Goal: Information Seeking & Learning: Learn about a topic

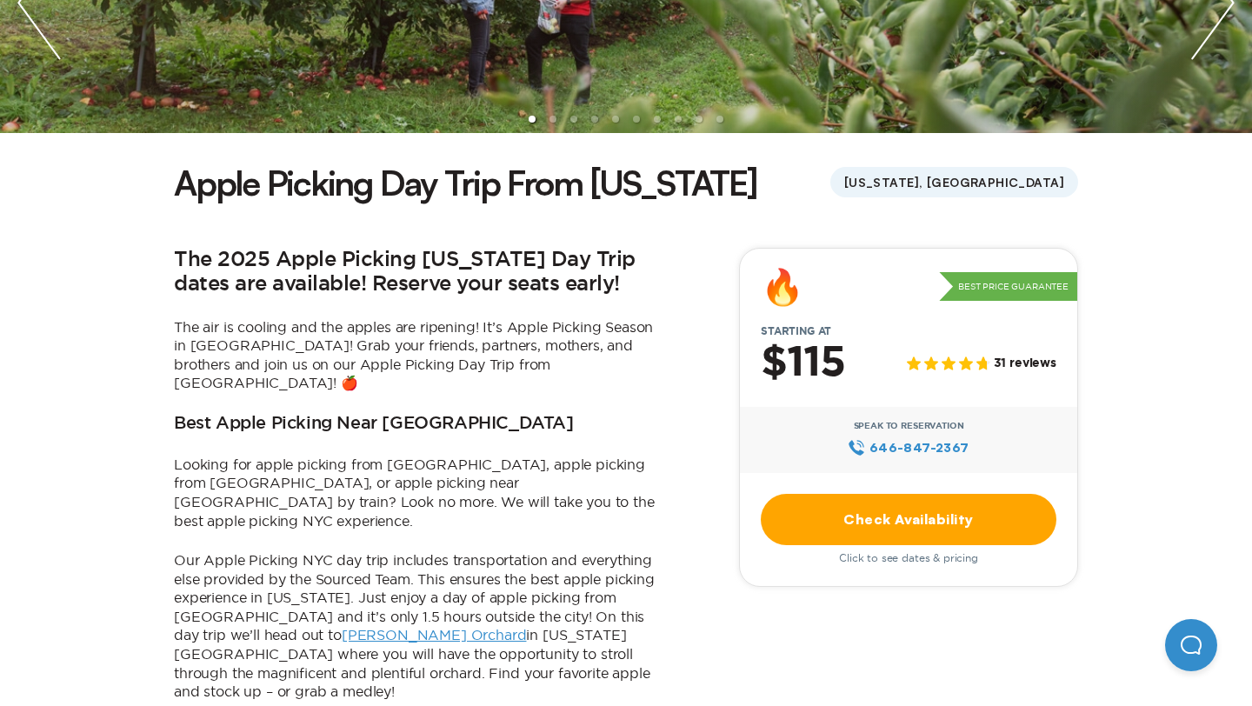
scroll to position [327, 0]
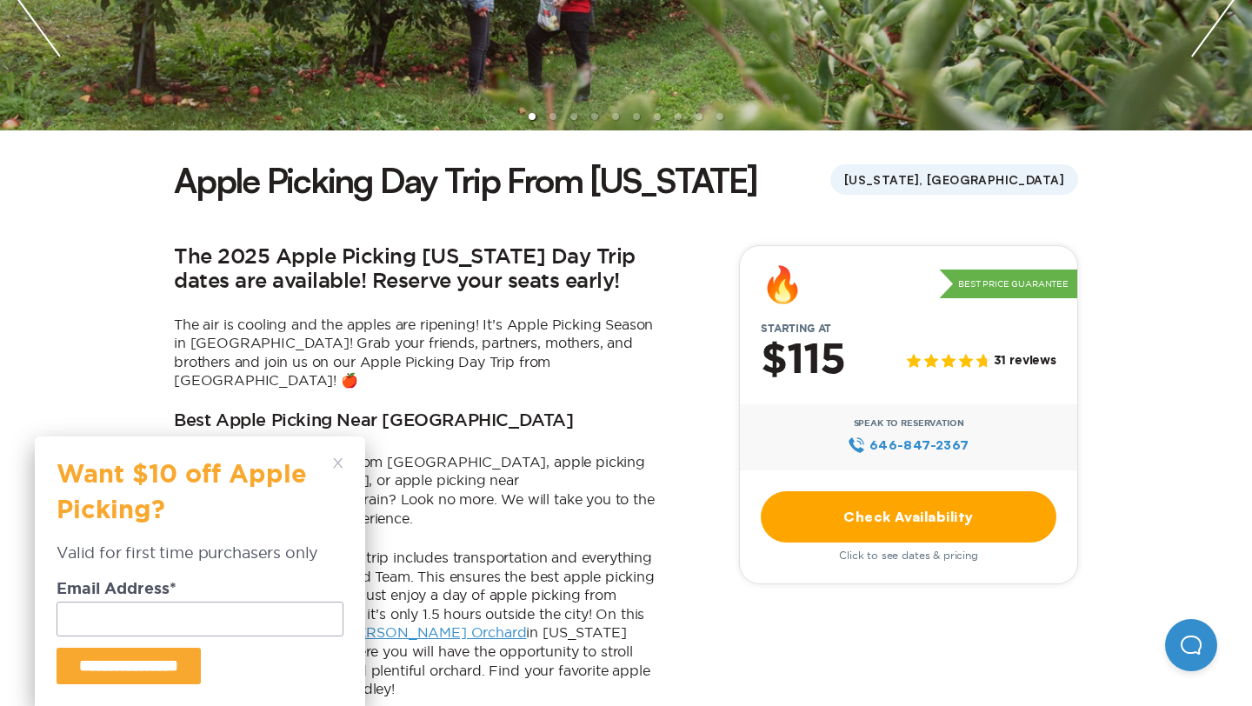
click at [995, 530] on link "Check Availability" at bounding box center [909, 516] width 296 height 51
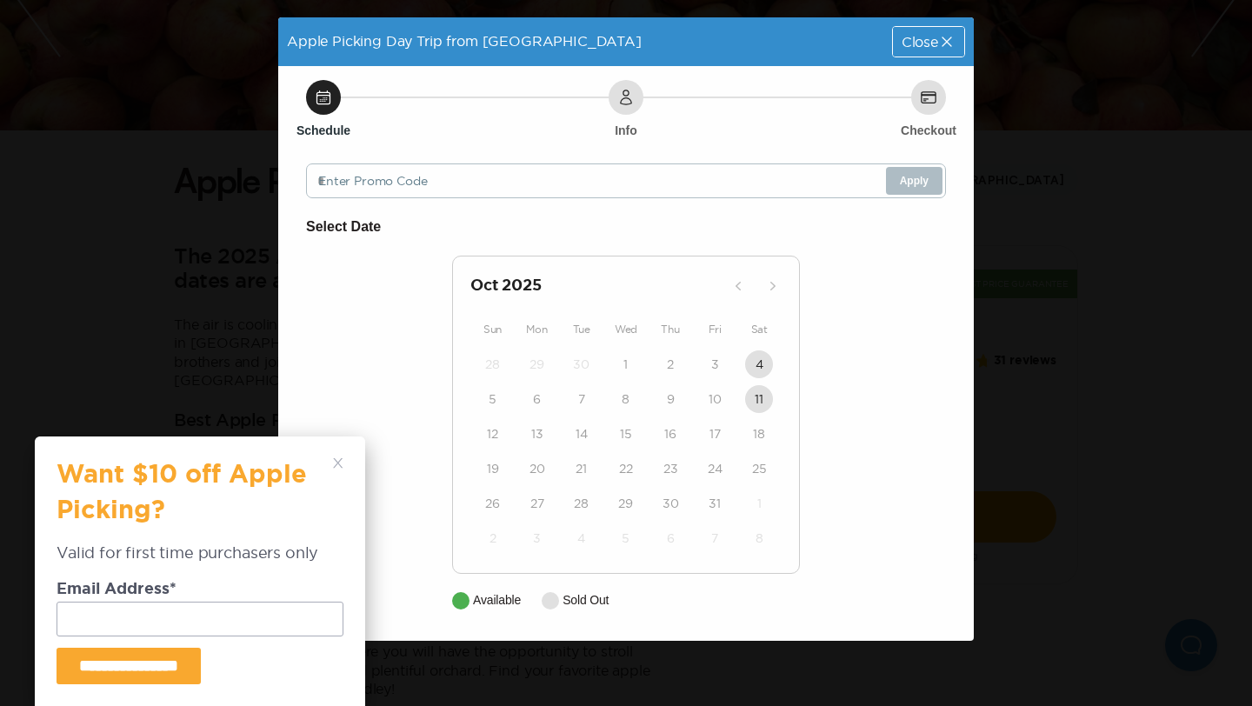
click at [1043, 246] on div "Apple Picking Day Trip from [GEOGRAPHIC_DATA] Close Schedule Info Checkout Ente…" at bounding box center [626, 353] width 1252 height 706
click at [948, 51] on div "Close" at bounding box center [928, 42] width 71 height 30
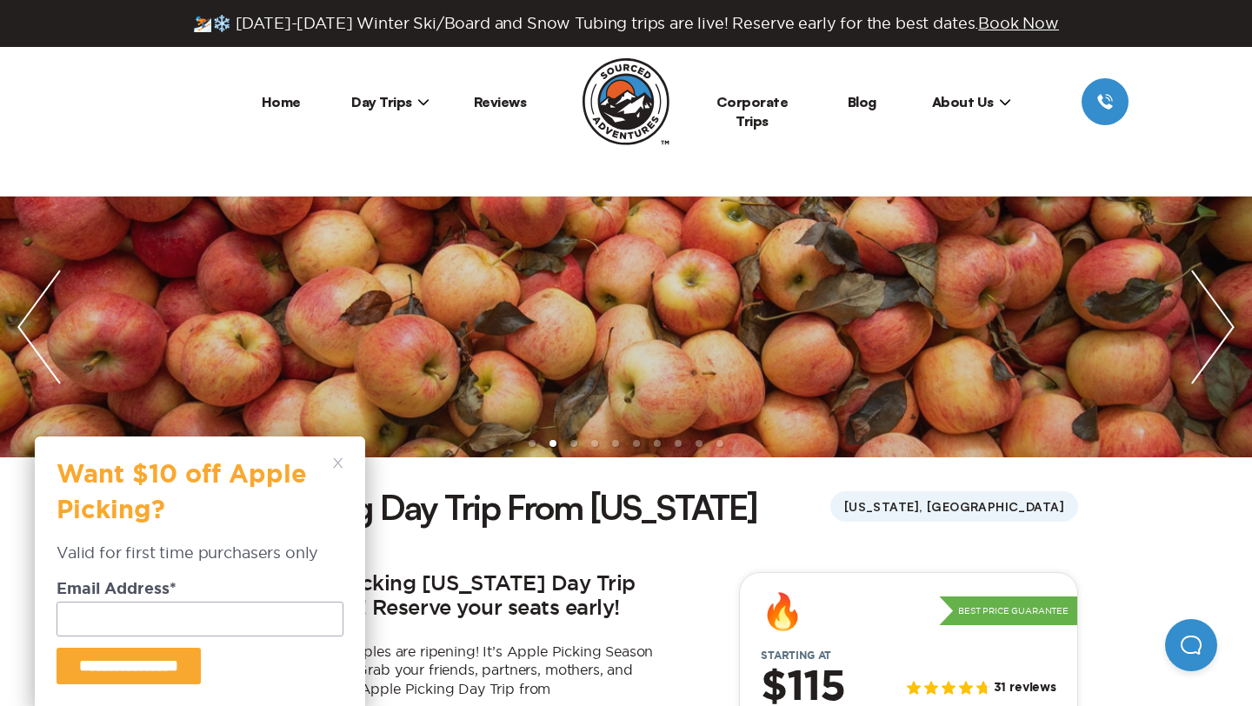
scroll to position [327, 0]
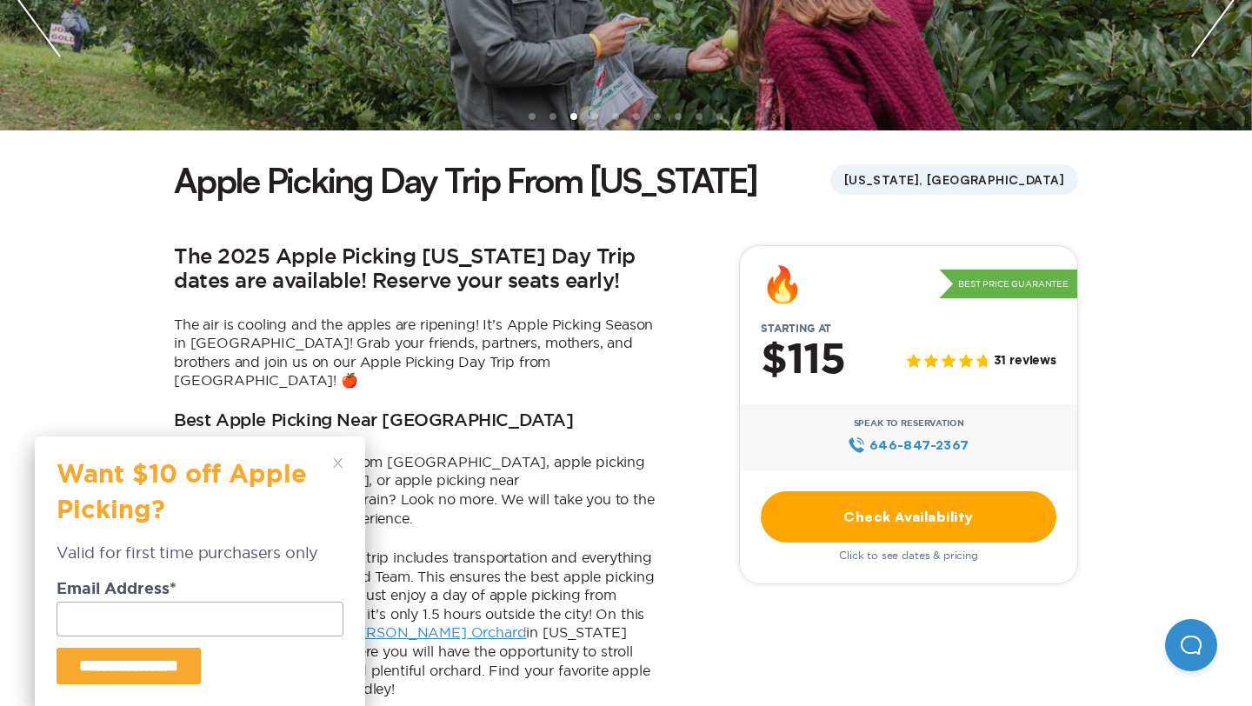
click at [339, 465] on icon at bounding box center [338, 463] width 10 height 10
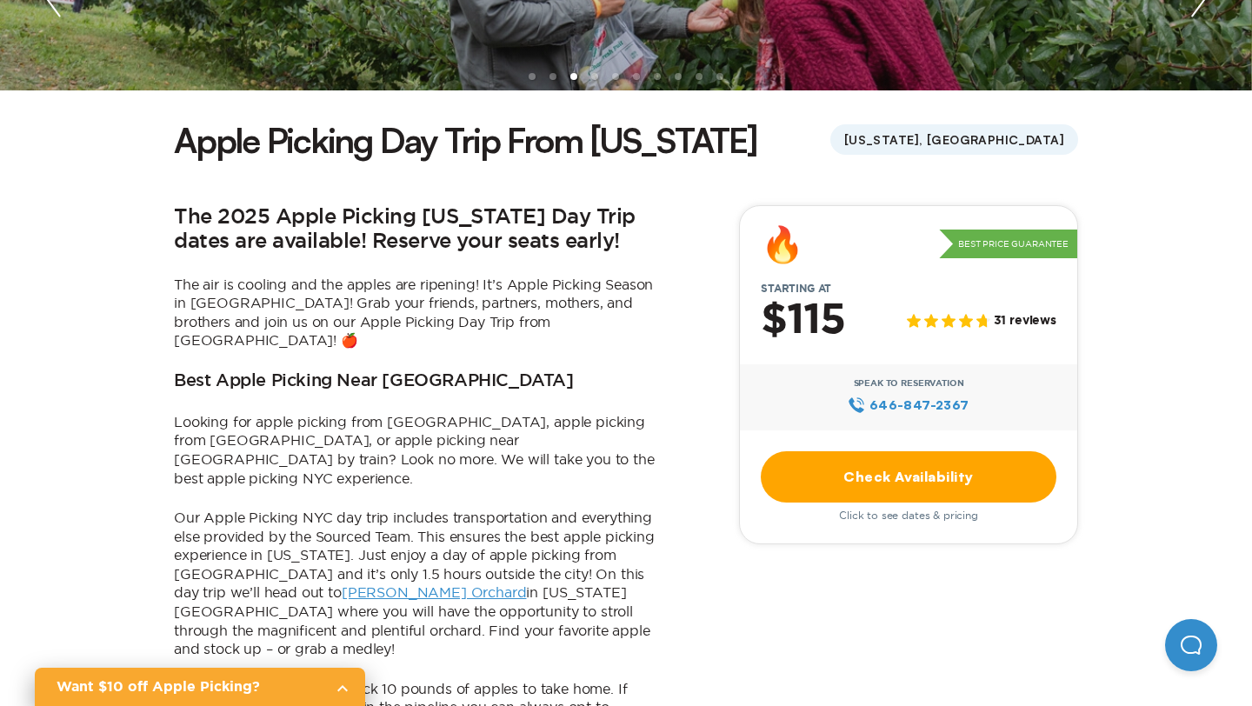
scroll to position [369, 0]
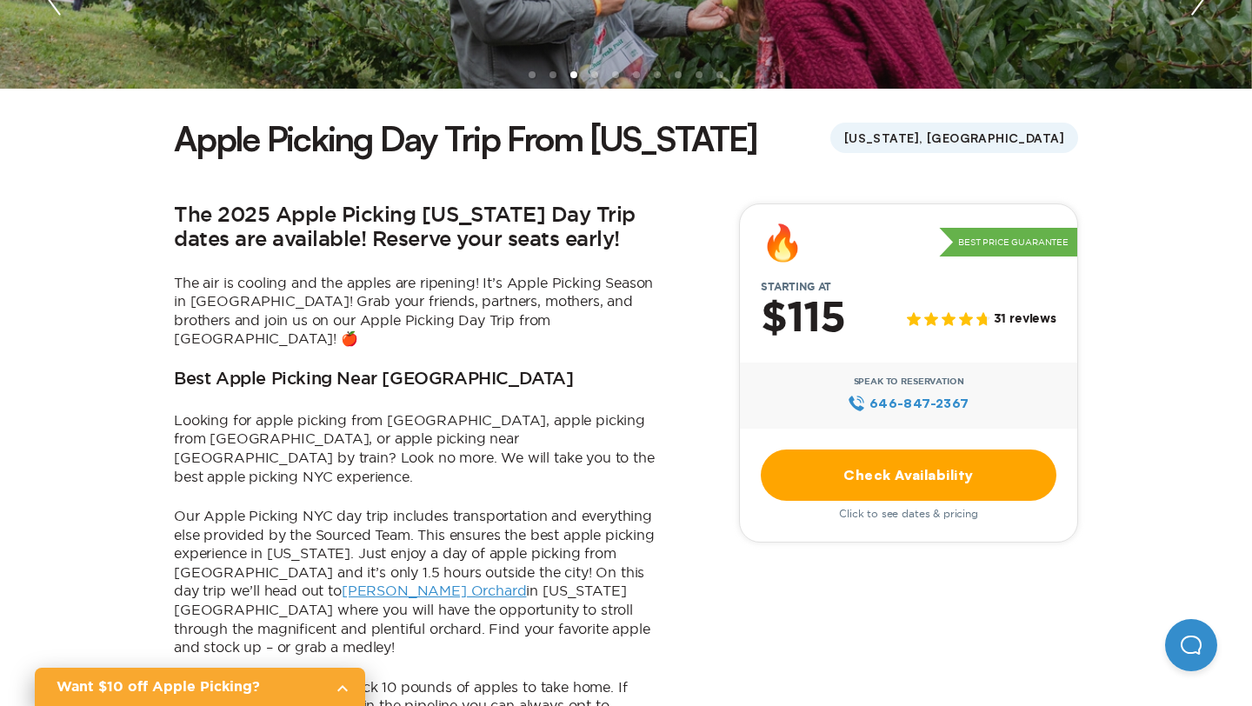
click at [343, 370] on h3 "Best Apple Picking Near [GEOGRAPHIC_DATA]" at bounding box center [374, 380] width 400 height 21
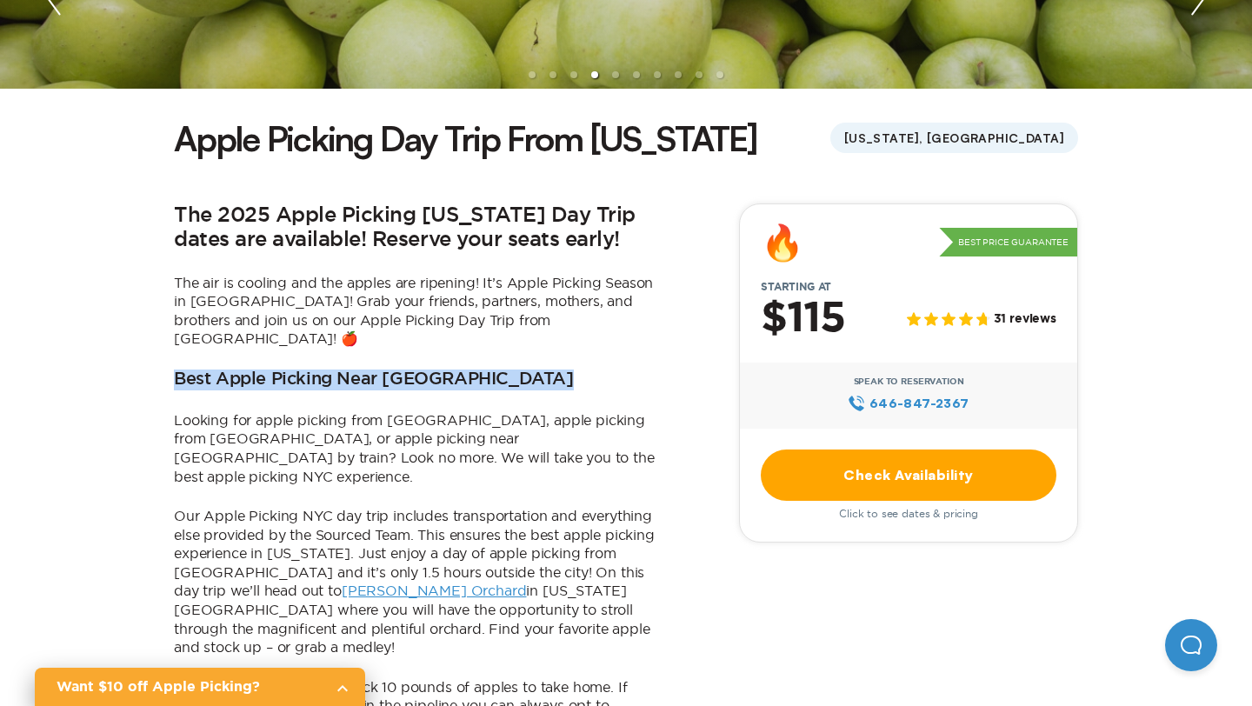
click at [343, 370] on h3 "Best Apple Picking Near [GEOGRAPHIC_DATA]" at bounding box center [374, 380] width 400 height 21
click at [319, 411] on p "Looking for apple picking from [GEOGRAPHIC_DATA], apple picking from [GEOGRAPHI…" at bounding box center [417, 448] width 487 height 75
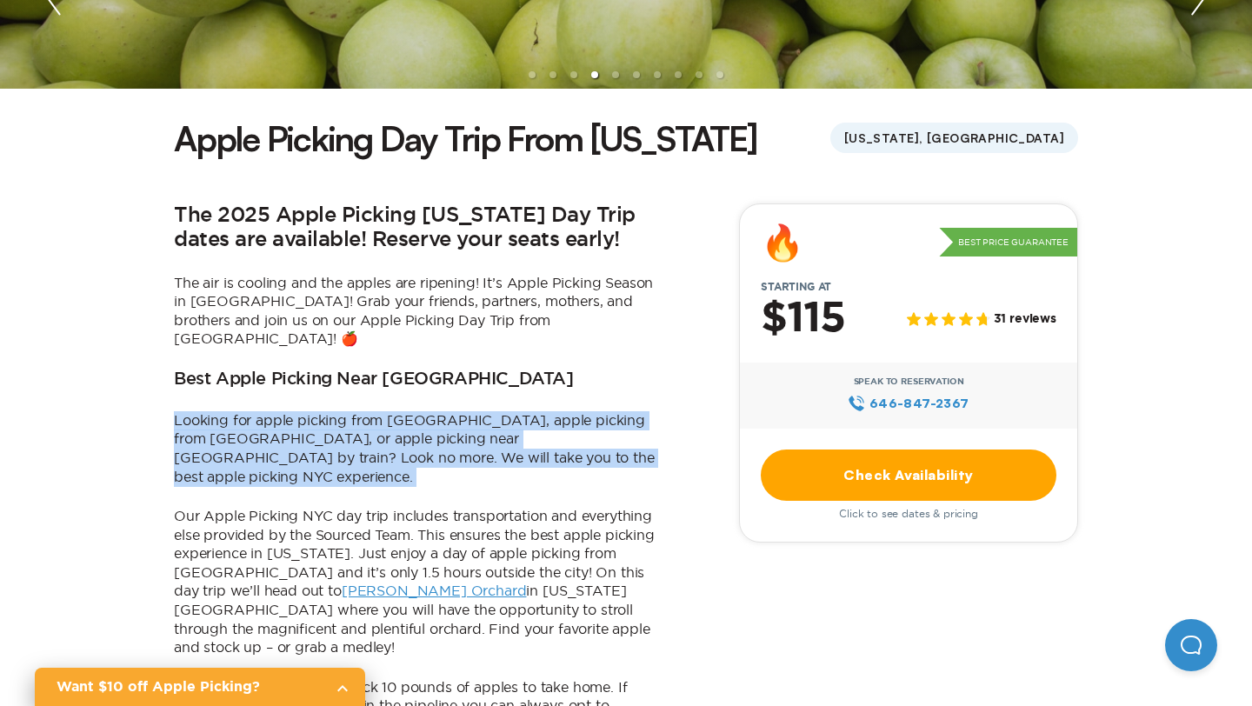
click at [319, 411] on p "Looking for apple picking from [GEOGRAPHIC_DATA], apple picking from [GEOGRAPHI…" at bounding box center [417, 448] width 487 height 75
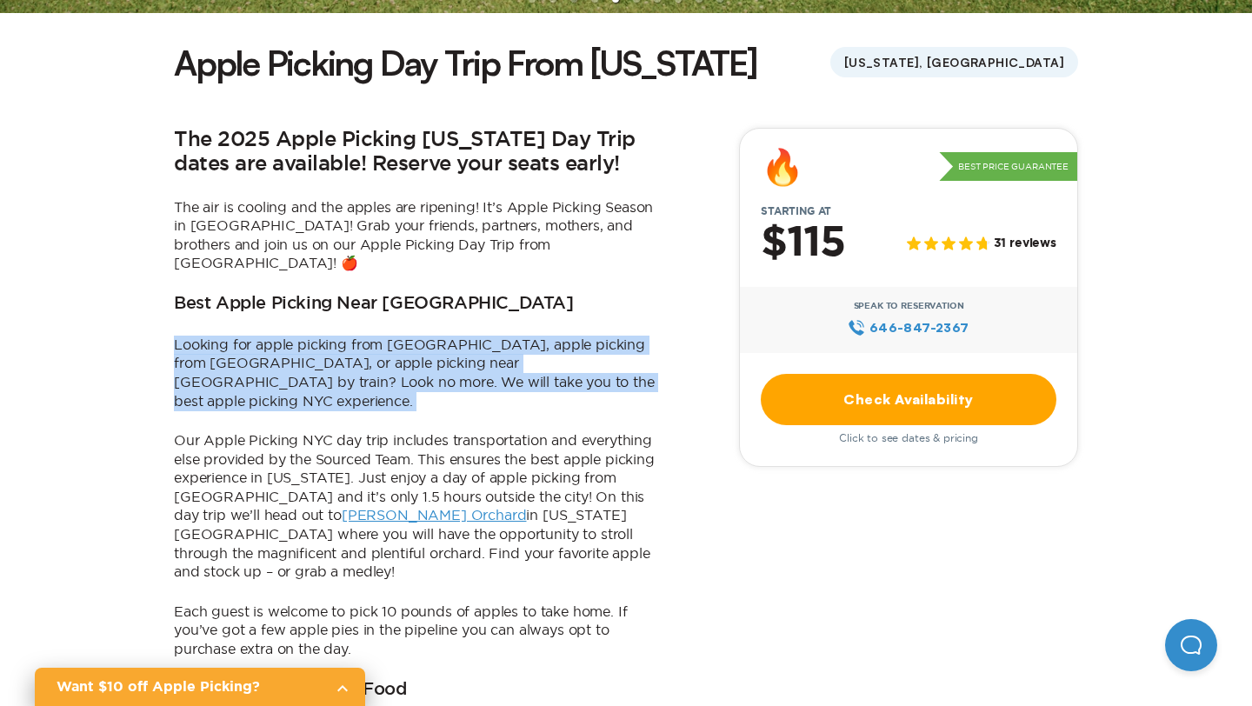
scroll to position [445, 0]
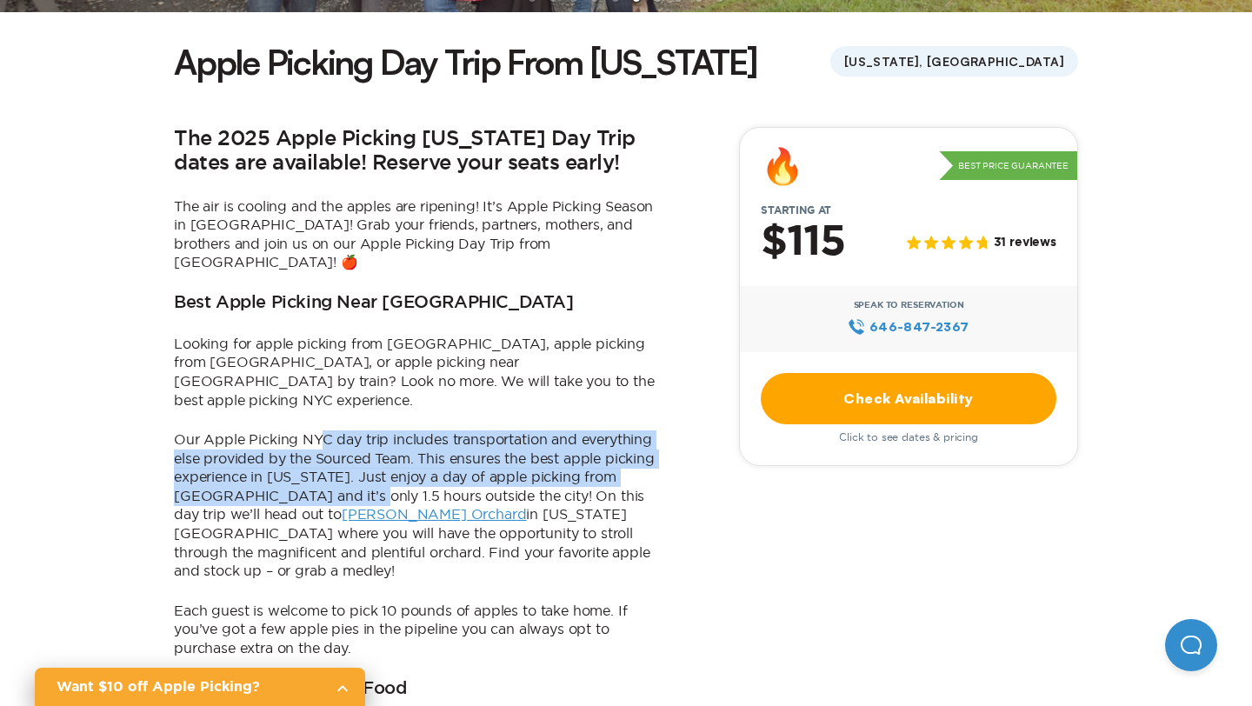
drag, startPoint x: 319, startPoint y: 395, endPoint x: 333, endPoint y: 456, distance: 63.3
click at [333, 456] on p "Our Apple Picking NYC day trip includes transportation and everything else prov…" at bounding box center [417, 505] width 487 height 150
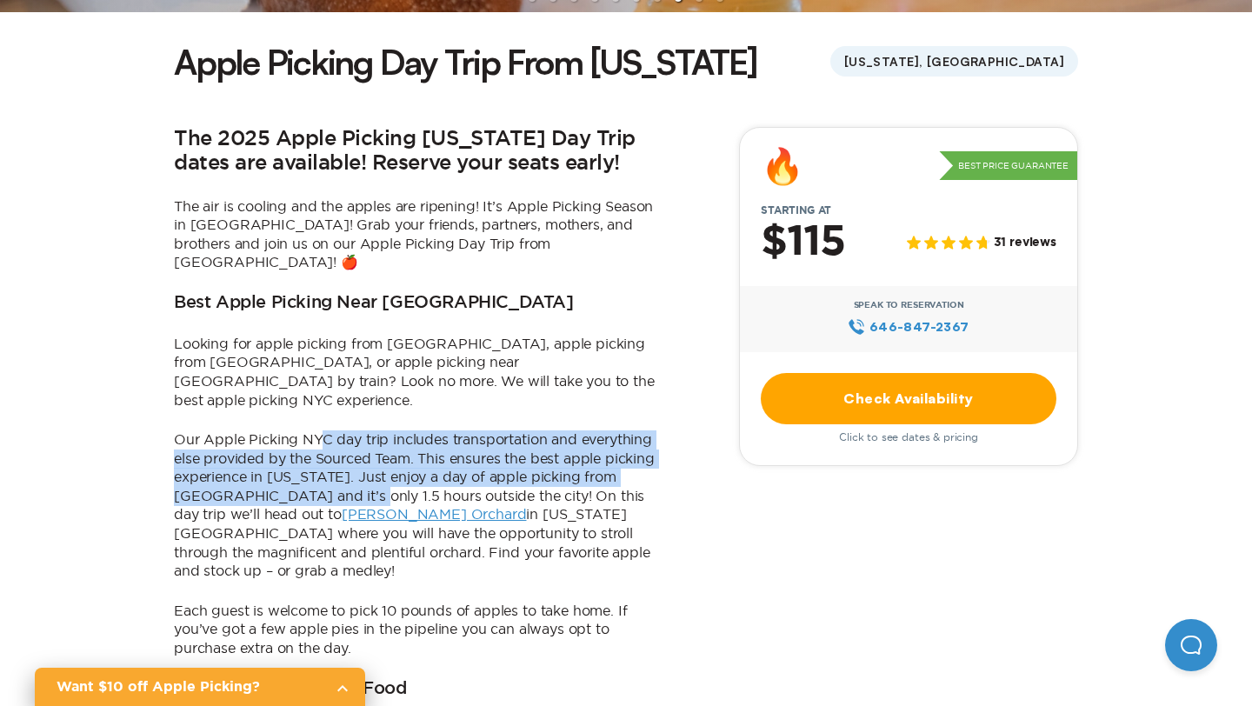
click at [342, 506] on link "[PERSON_NAME] Orchard" at bounding box center [434, 514] width 185 height 16
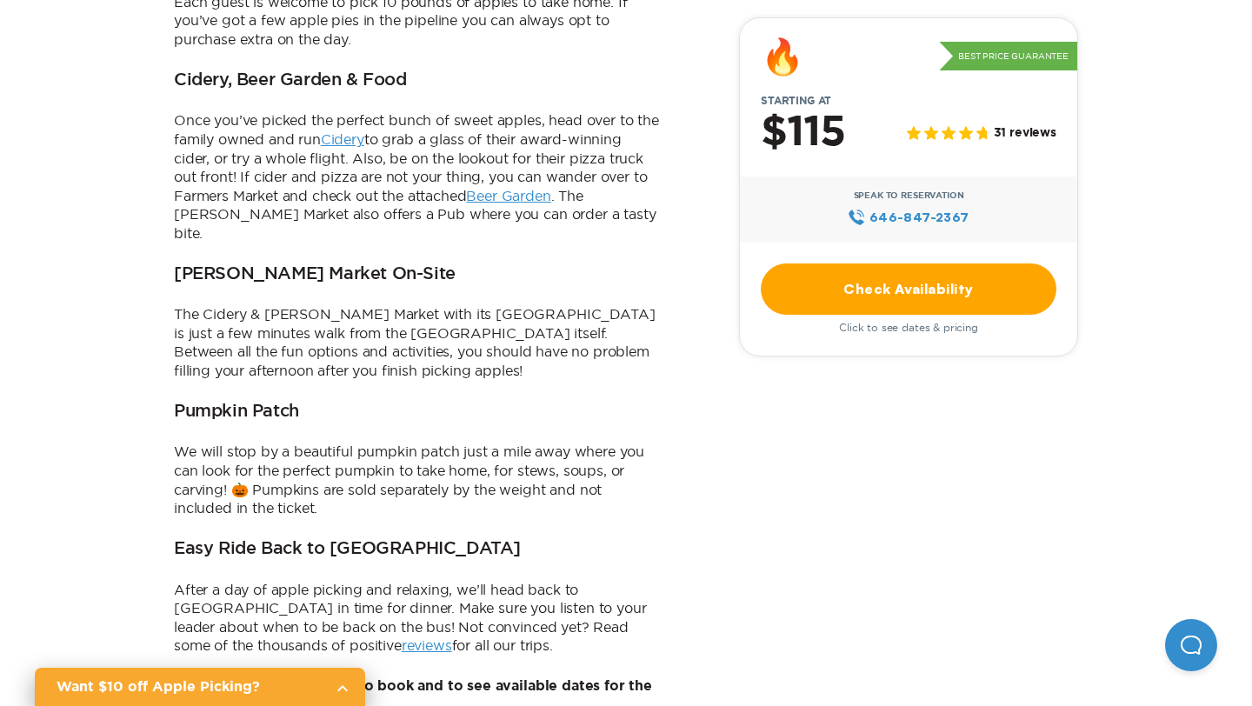
scroll to position [1052, 0]
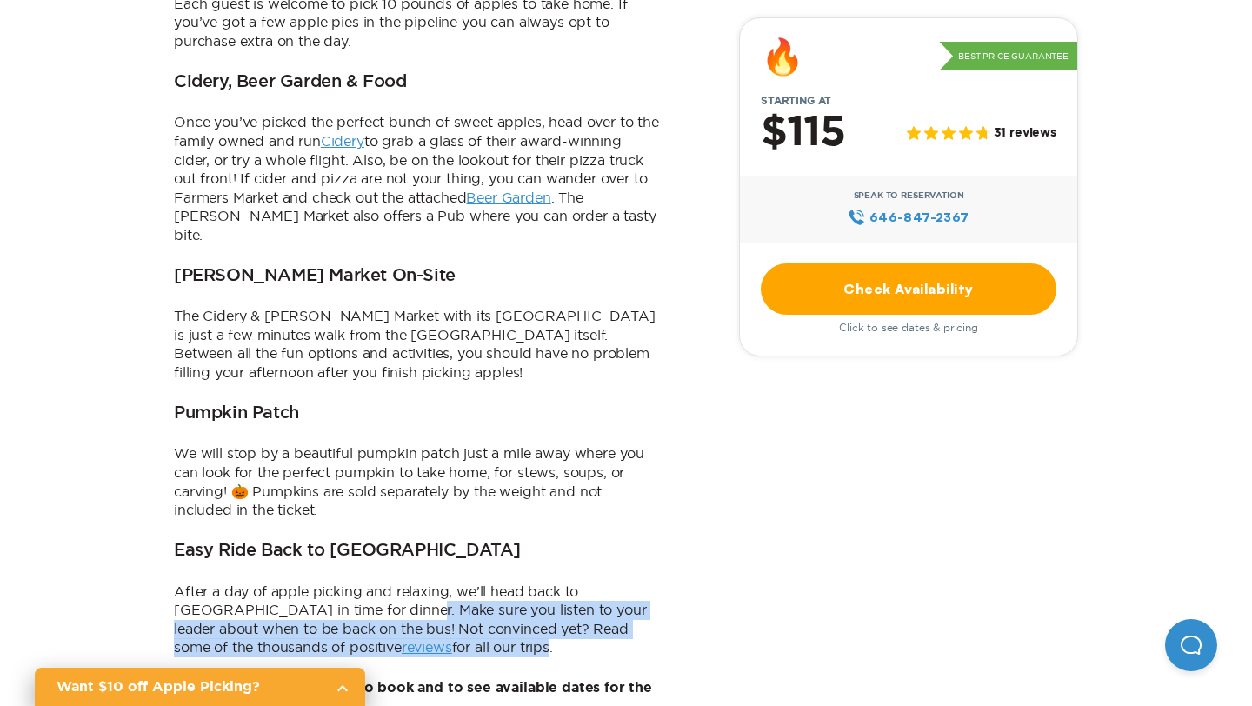
drag, startPoint x: 357, startPoint y: 537, endPoint x: 375, endPoint y: 575, distance: 41.2
click at [375, 583] on p "After a day of apple picking and relaxing, we’ll head back to [GEOGRAPHIC_DATA]…" at bounding box center [417, 620] width 487 height 75
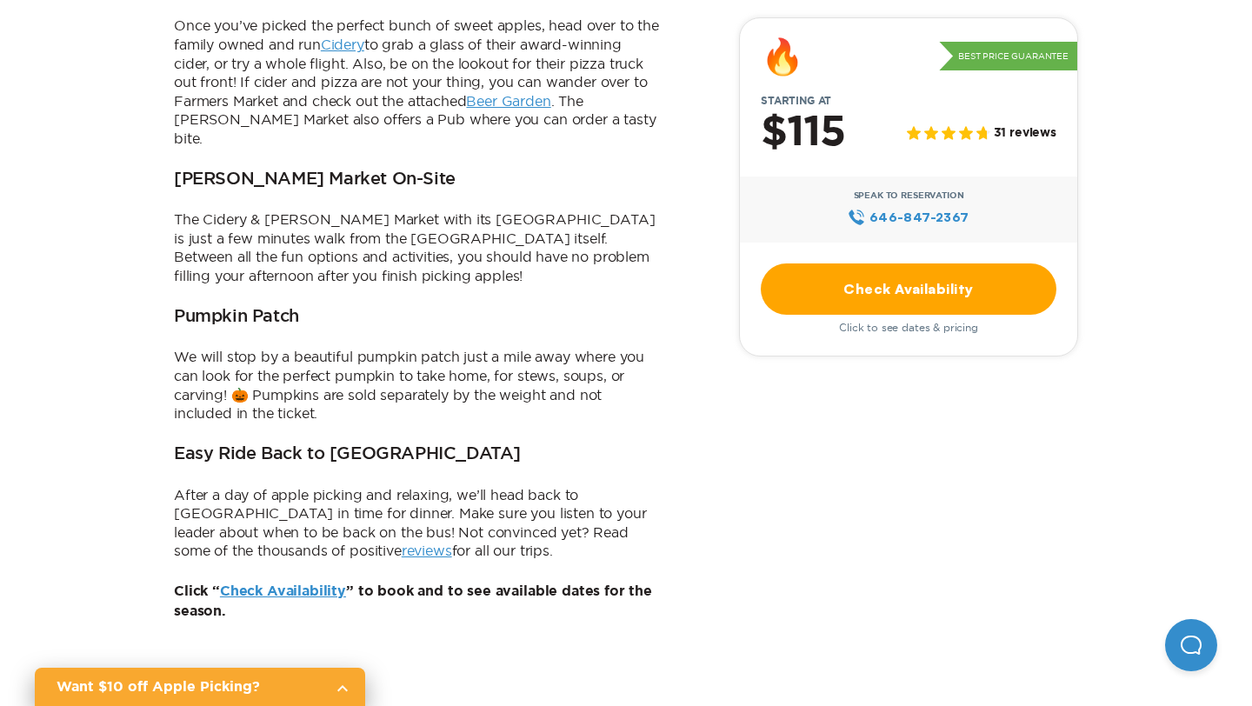
scroll to position [1150, 0]
click at [402, 541] on link "reviews" at bounding box center [427, 549] width 50 height 16
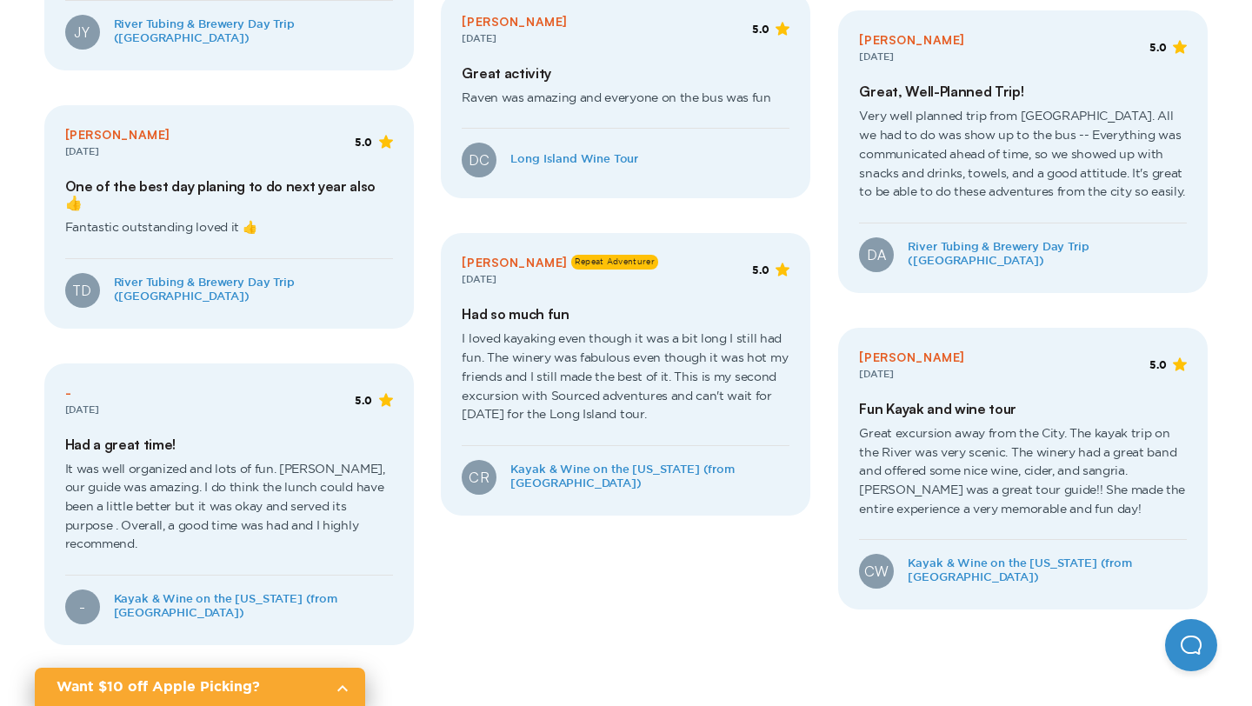
scroll to position [847, 0]
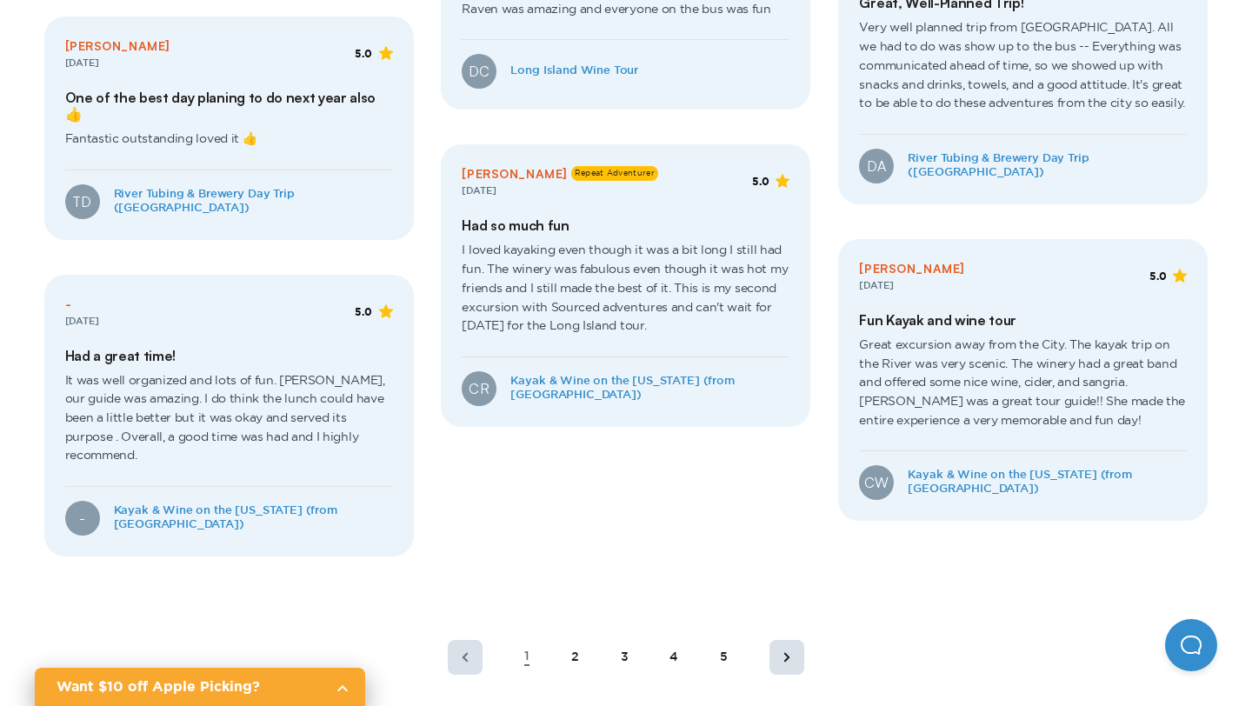
click at [573, 650] on div "2" at bounding box center [575, 657] width 8 height 15
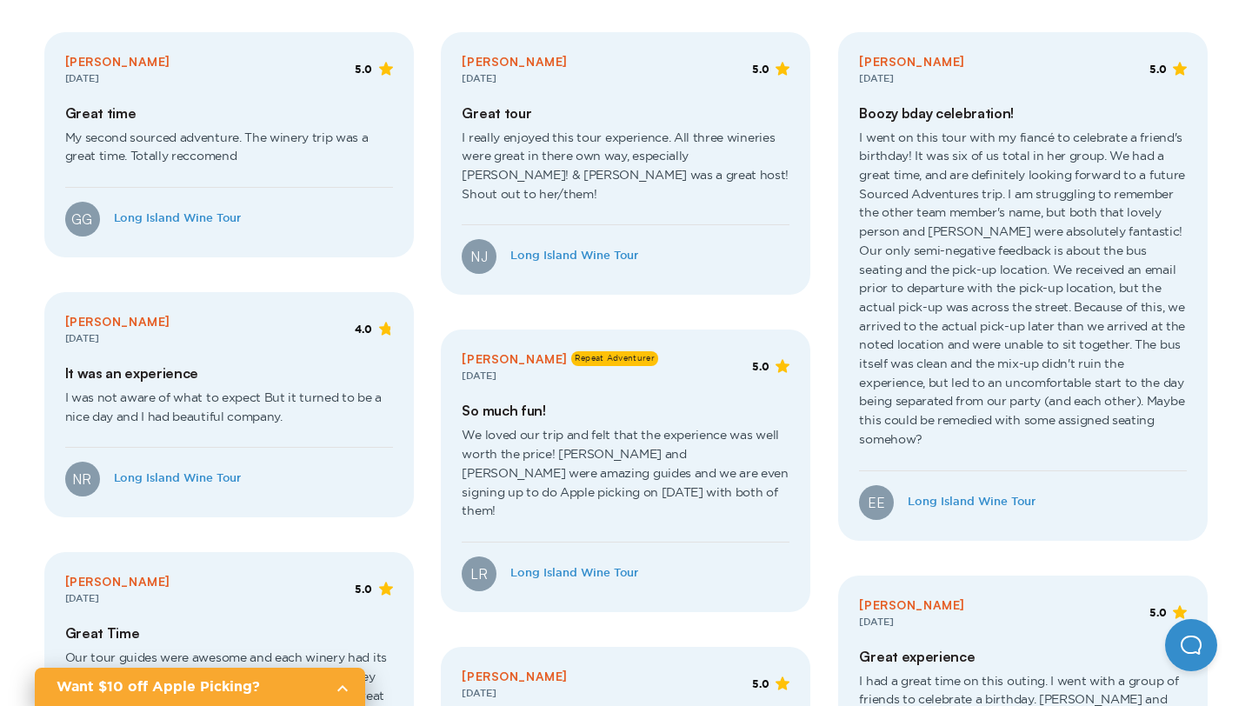
scroll to position [422, 0]
